Goal: Transaction & Acquisition: Purchase product/service

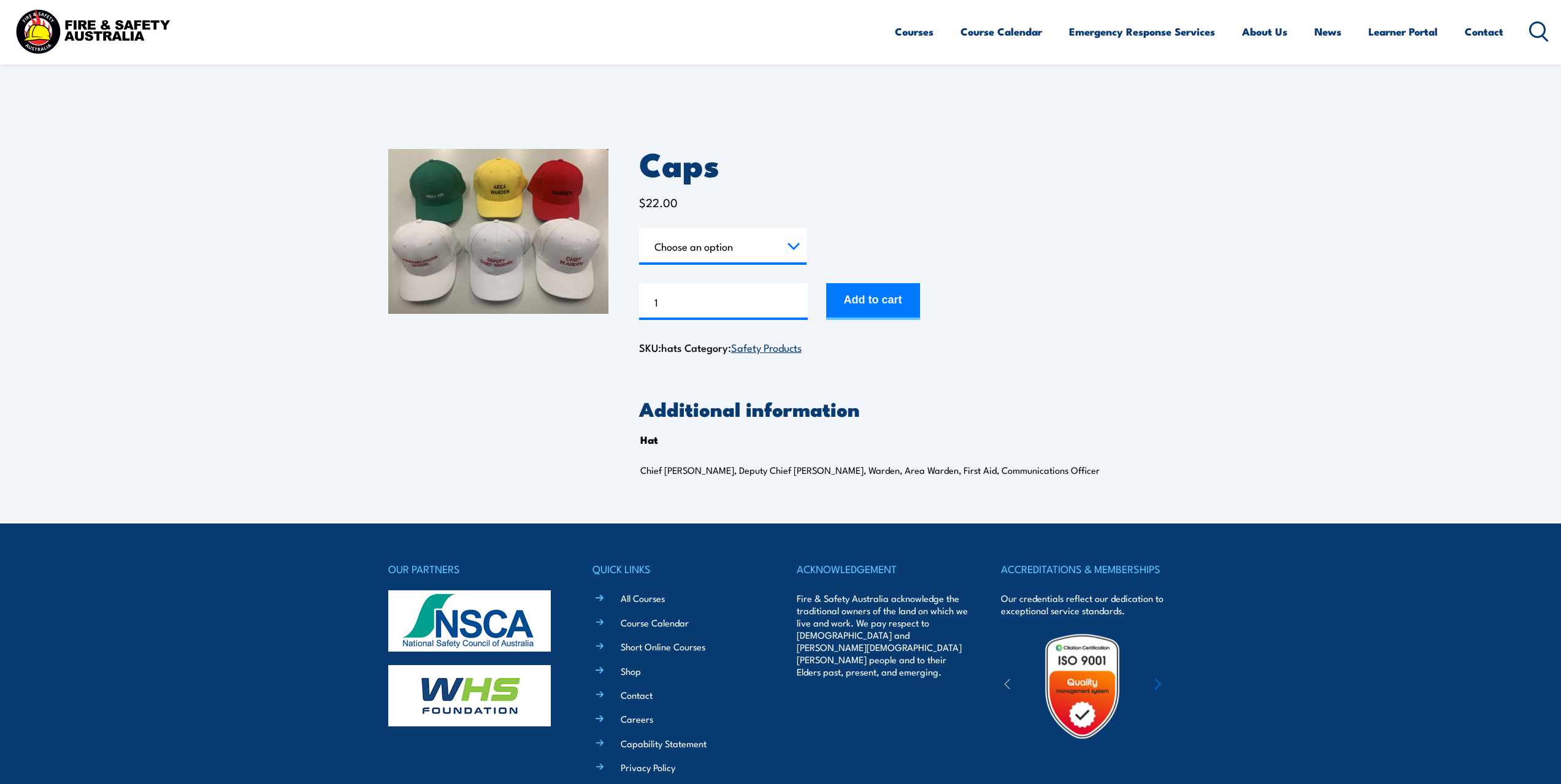
click at [791, 246] on select "Choose an option Chief Warden Deputy Chief Warden Warden Area Warden First Aid …" at bounding box center [722, 246] width 167 height 37
click at [1542, 27] on icon at bounding box center [1538, 32] width 19 height 20
